Goal: Information Seeking & Learning: Learn about a topic

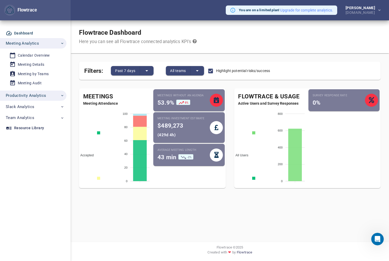
click at [62, 95] on icon "button" at bounding box center [62, 96] width 4 height 4
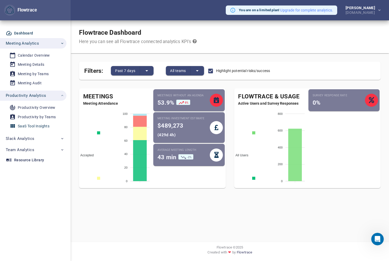
click at [26, 126] on div "SaaS Tool Insights" at bounding box center [34, 126] width 32 height 7
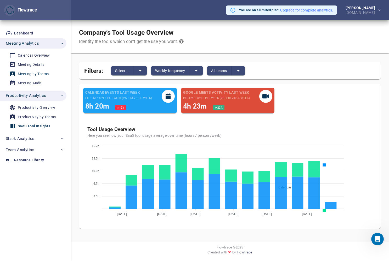
click at [36, 72] on div "Meeting by Teams" at bounding box center [33, 74] width 31 height 7
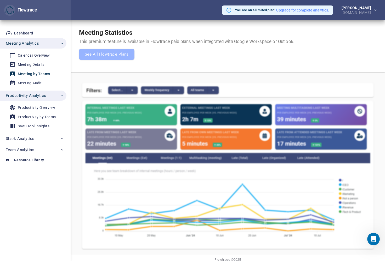
click at [27, 75] on div "Meeting by Teams" at bounding box center [34, 74] width 32 height 7
click at [27, 80] on div "Meeting Audit" at bounding box center [30, 83] width 24 height 7
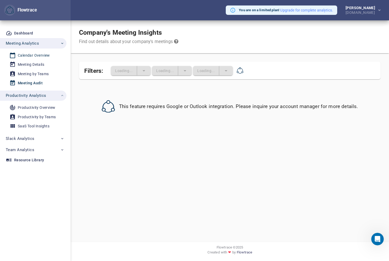
click at [27, 53] on div "Calendar Overview" at bounding box center [34, 55] width 32 height 7
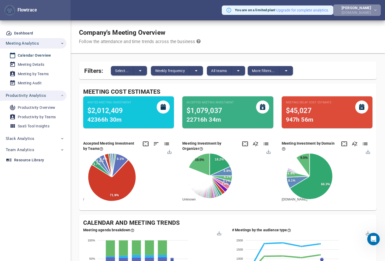
click at [363, 13] on div "[DOMAIN_NAME]" at bounding box center [357, 12] width 32 height 5
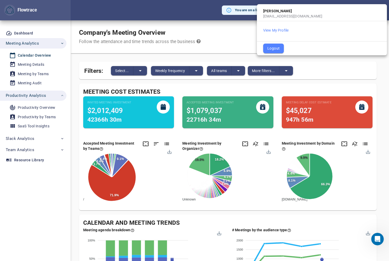
drag, startPoint x: 27, startPoint y: 187, endPoint x: 43, endPoint y: 161, distance: 31.0
click at [27, 187] on div at bounding box center [194, 130] width 389 height 261
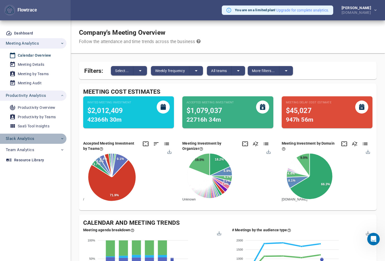
click at [61, 137] on icon "button" at bounding box center [62, 139] width 4 height 4
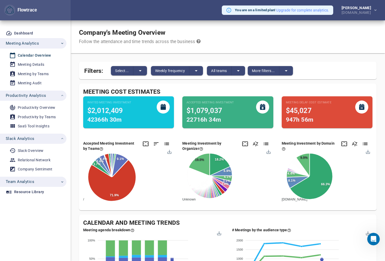
click at [60, 181] on icon "button" at bounding box center [62, 182] width 4 height 4
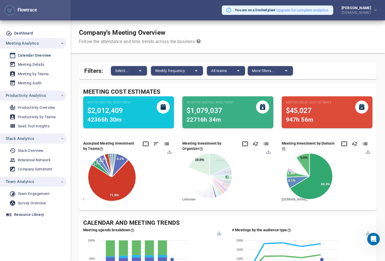
scroll to position [42, 0]
